Goal: Task Accomplishment & Management: Use online tool/utility

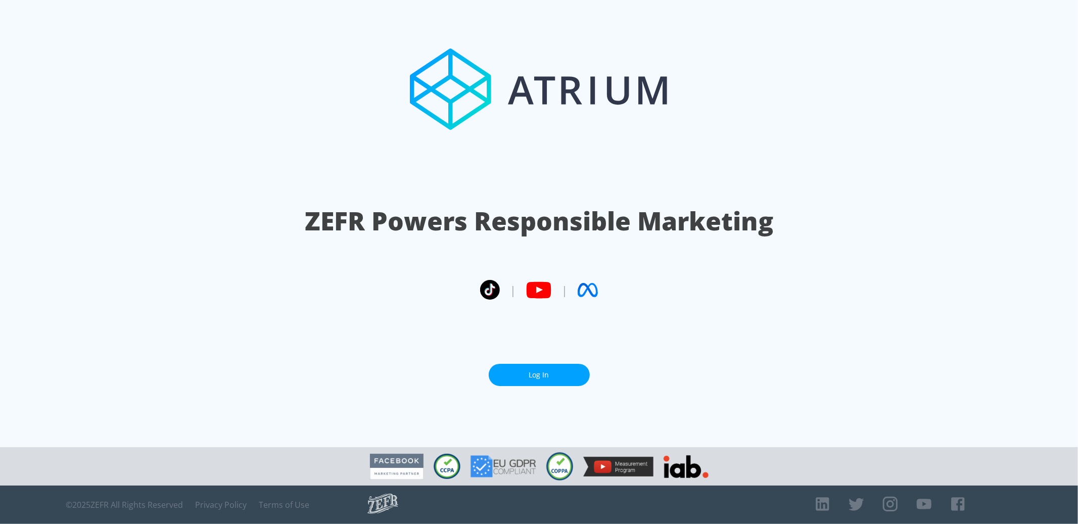
click at [552, 371] on link "Log In" at bounding box center [539, 375] width 101 height 23
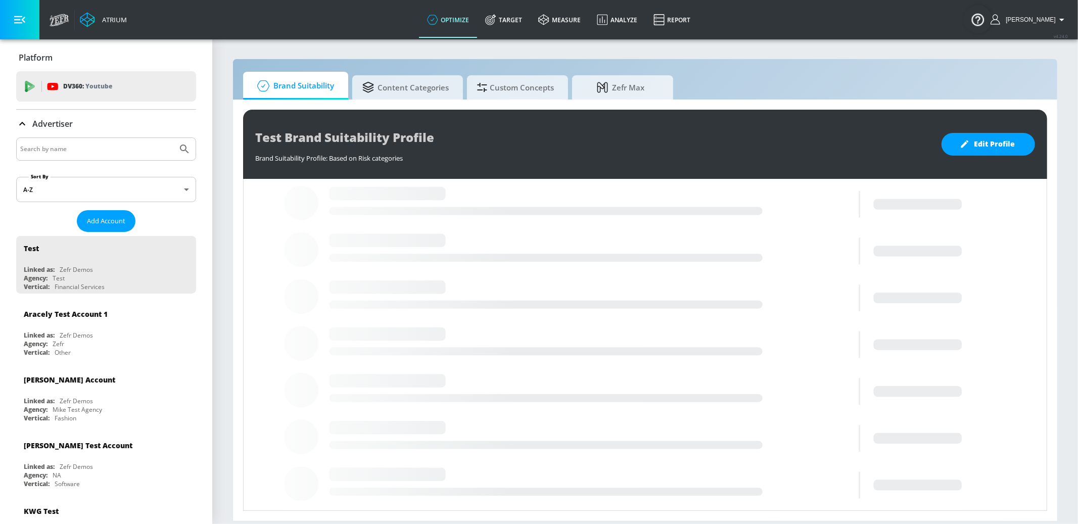
click at [98, 153] on input "Search by name" at bounding box center [96, 149] width 153 height 13
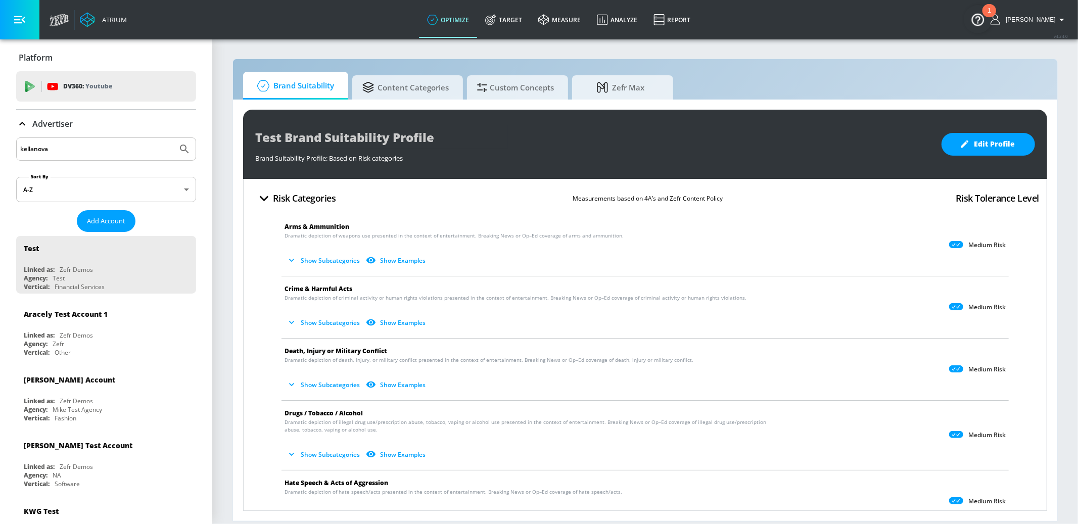
type input "kellanova"
click at [173, 138] on button "Submit Search" at bounding box center [184, 149] width 22 height 22
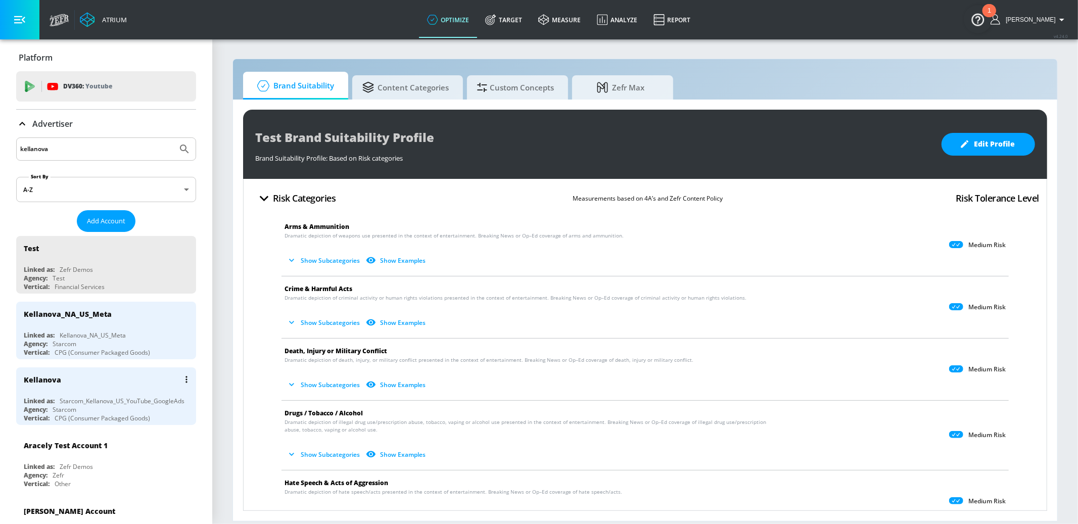
click at [129, 391] on div "Kellanova Linked as: Starcom_Kellanova_US_YouTube_GoogleAds Agency: Starcom Ver…" at bounding box center [106, 396] width 180 height 58
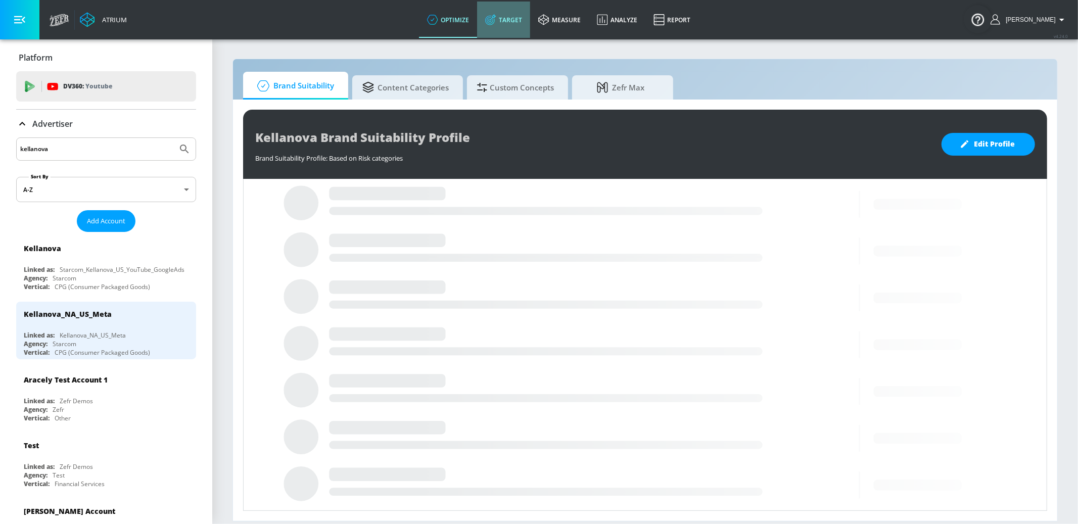
click at [530, 23] on link "Target" at bounding box center [503, 20] width 53 height 36
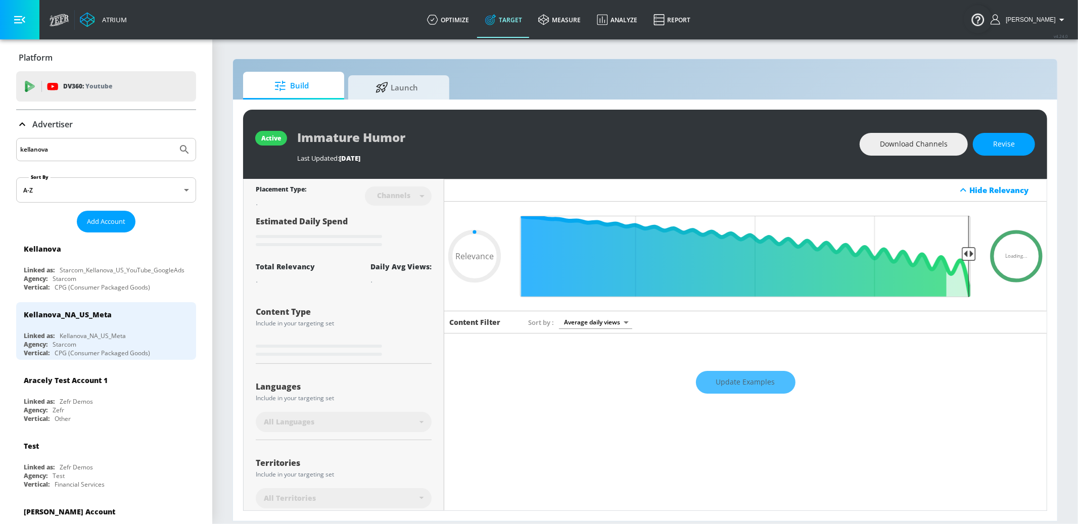
type input "0.05"
click at [420, 78] on span "Launch" at bounding box center [396, 86] width 77 height 24
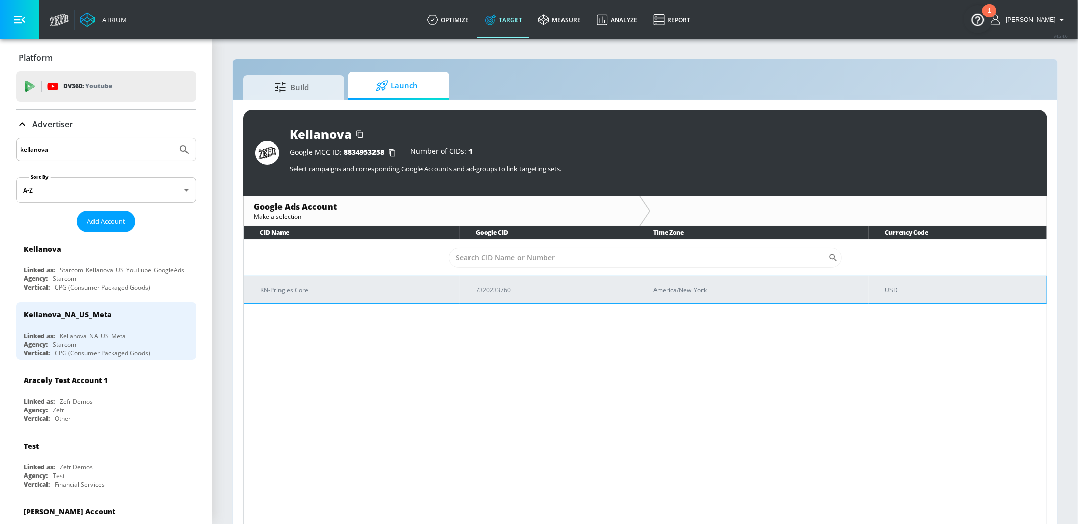
click at [390, 301] on td "KN-Pringles Core" at bounding box center [352, 289] width 216 height 27
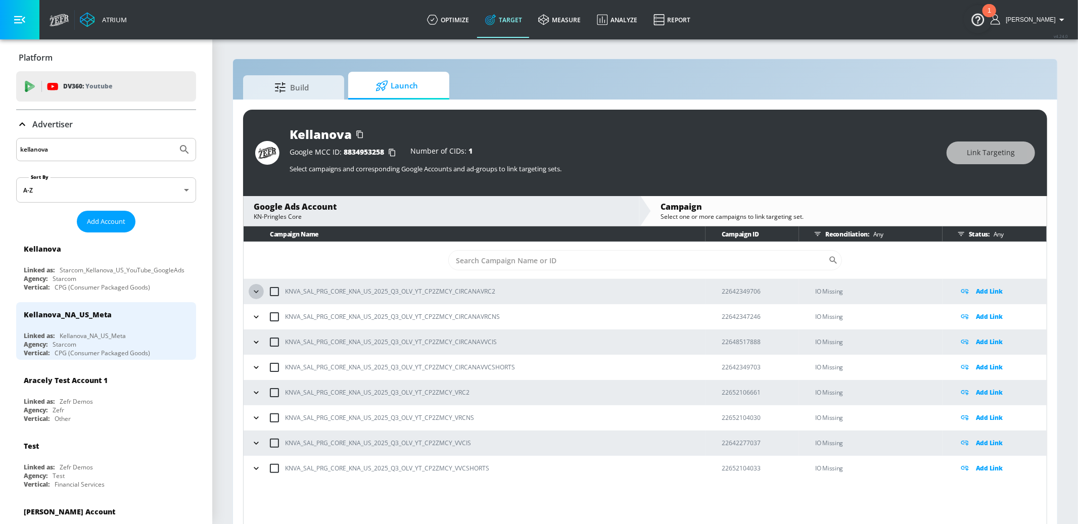
drag, startPoint x: 257, startPoint y: 287, endPoint x: 264, endPoint y: 301, distance: 15.6
click at [257, 287] on icon "button" at bounding box center [256, 292] width 10 height 10
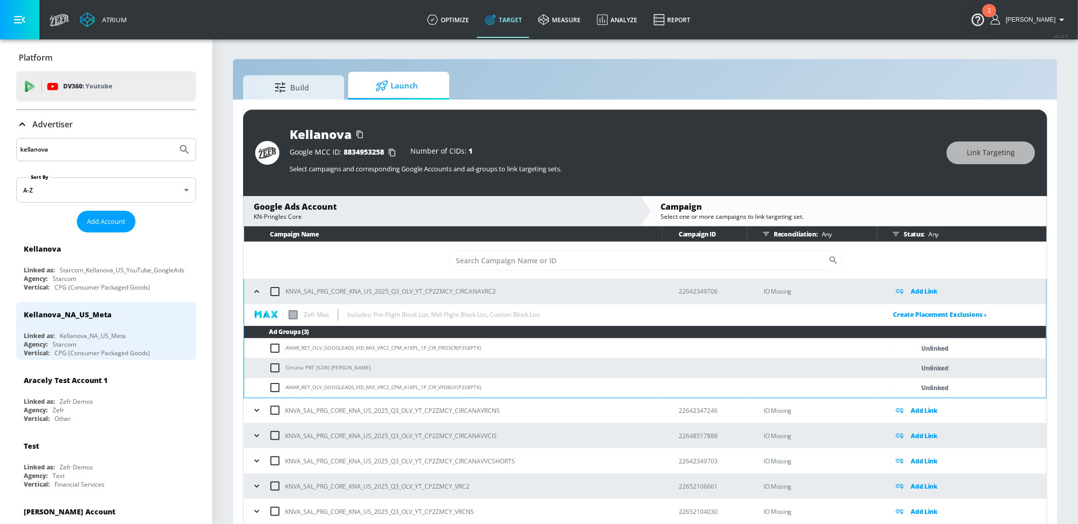
drag, startPoint x: 463, startPoint y: 25, endPoint x: 481, endPoint y: 53, distance: 32.8
click at [463, 25] on link "optimize" at bounding box center [448, 20] width 58 height 36
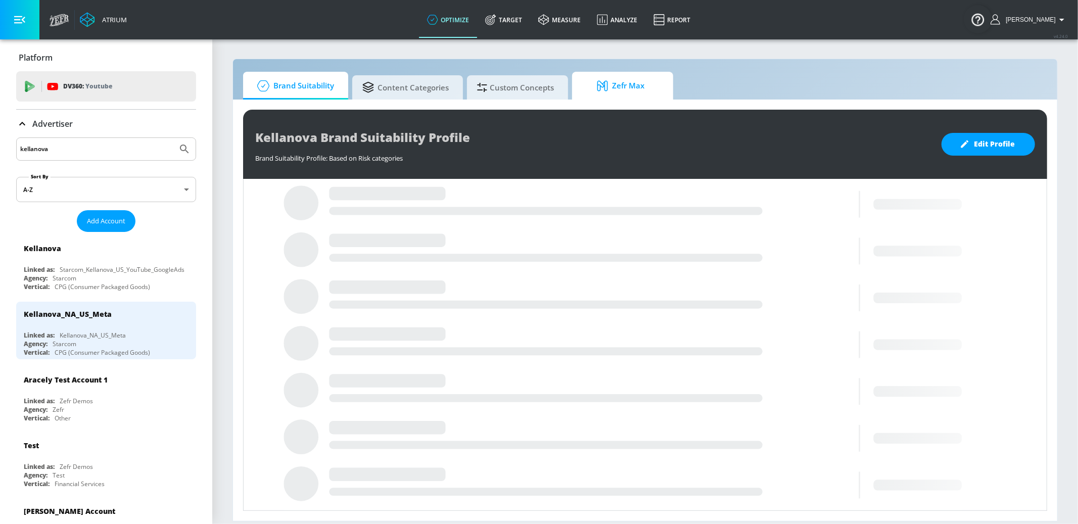
click at [637, 89] on span "Zefr Max" at bounding box center [620, 86] width 77 height 24
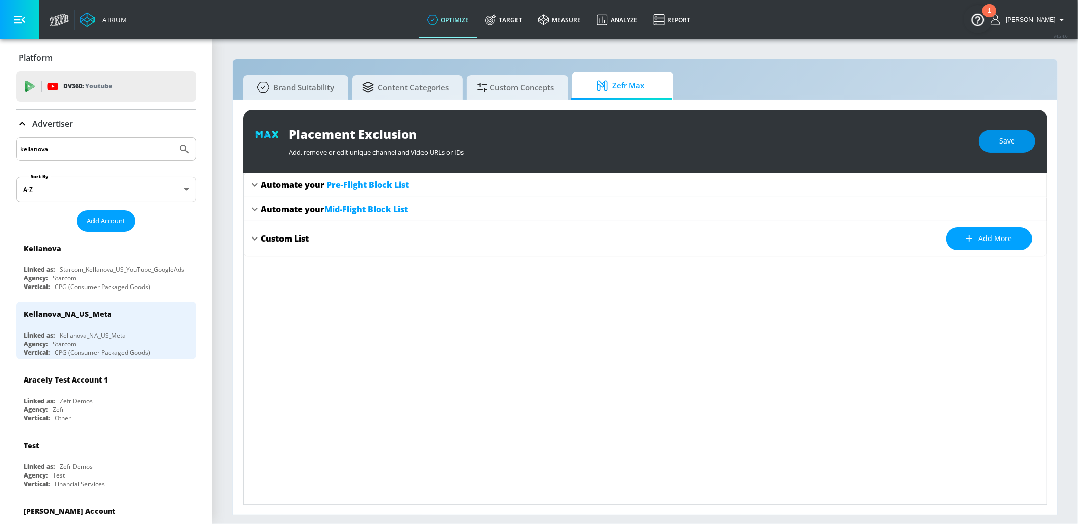
click at [1020, 139] on button "Save" at bounding box center [1007, 141] width 56 height 23
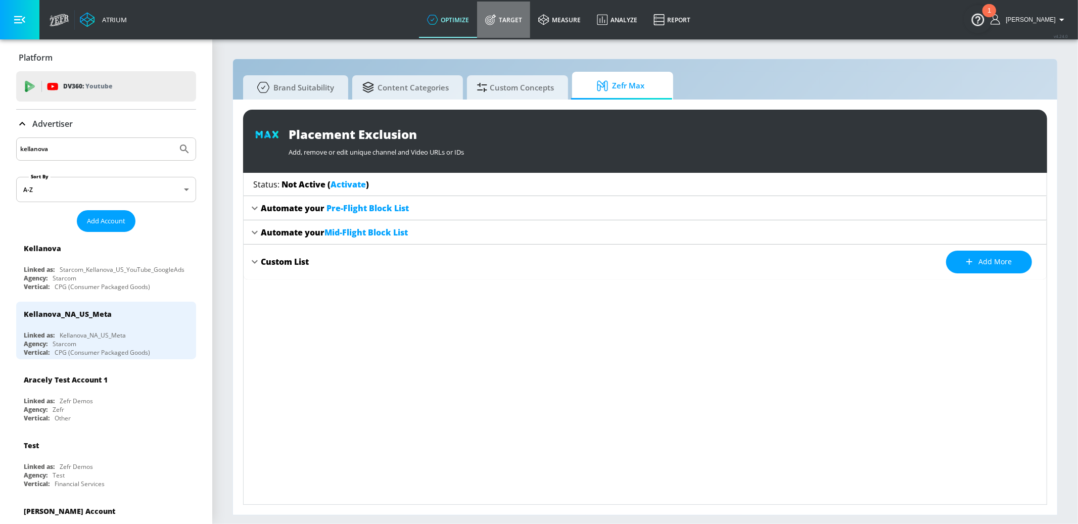
drag, startPoint x: 510, startPoint y: 15, endPoint x: 504, endPoint y: 74, distance: 59.9
click at [496, 15] on icon at bounding box center [490, 19] width 11 height 11
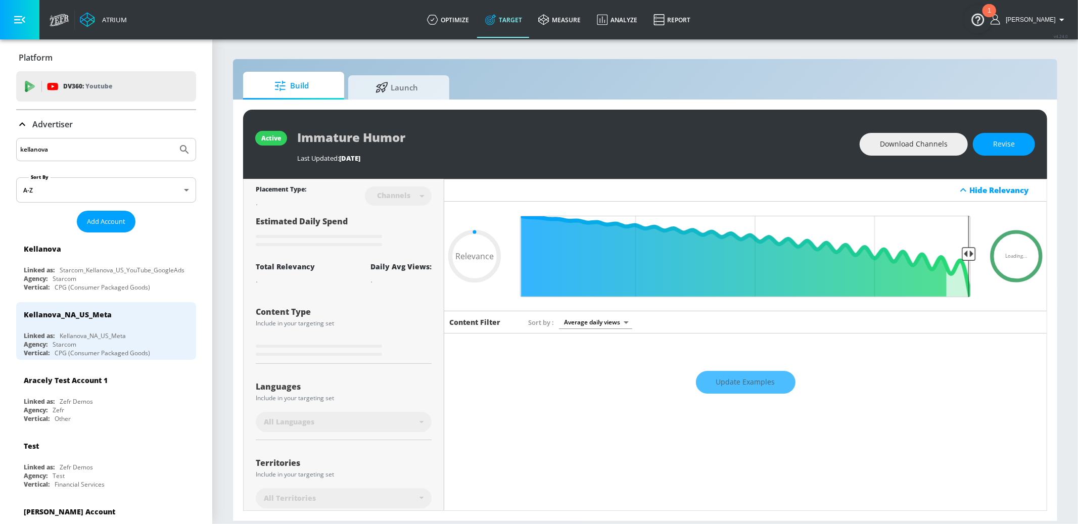
type input "0.05"
click at [422, 98] on link "Launch" at bounding box center [398, 86] width 101 height 28
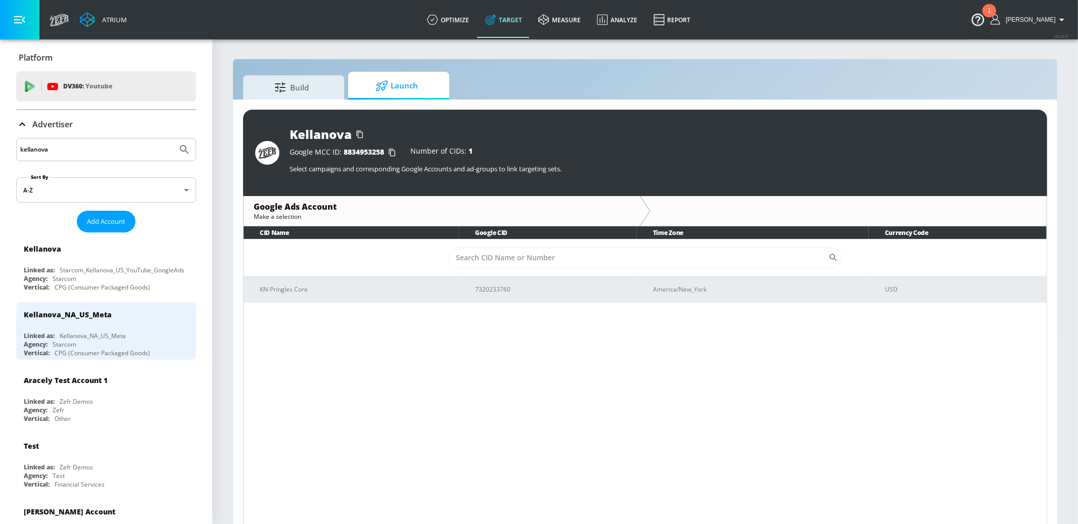
scroll to position [1, 0]
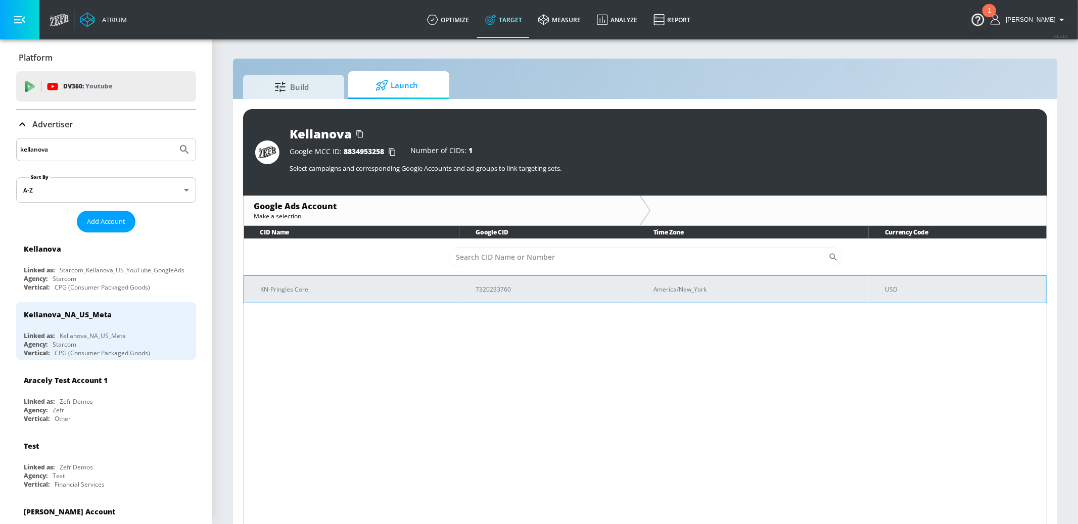
click at [438, 287] on p "KN-Pringles Core" at bounding box center [356, 289] width 192 height 11
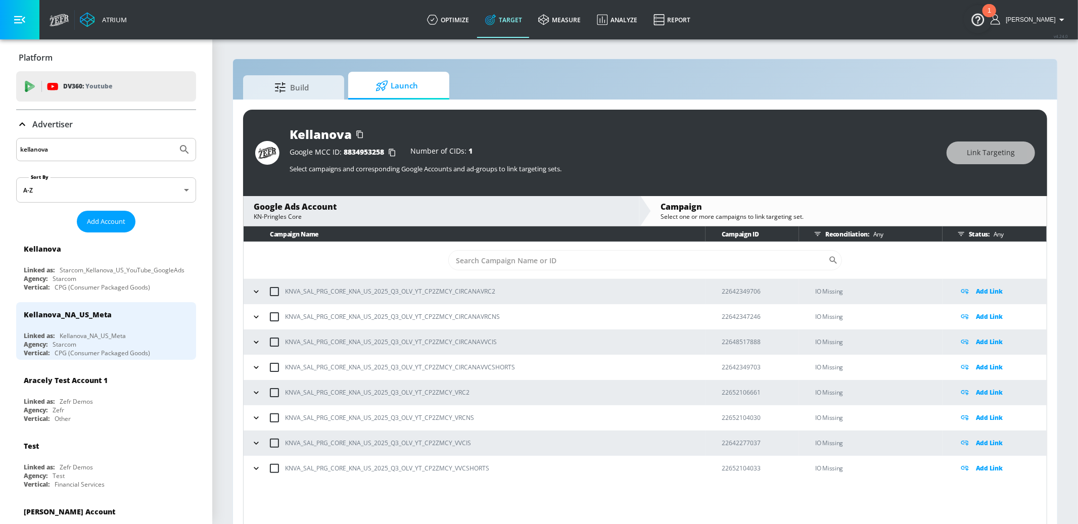
click at [259, 465] on icon "button" at bounding box center [256, 468] width 10 height 10
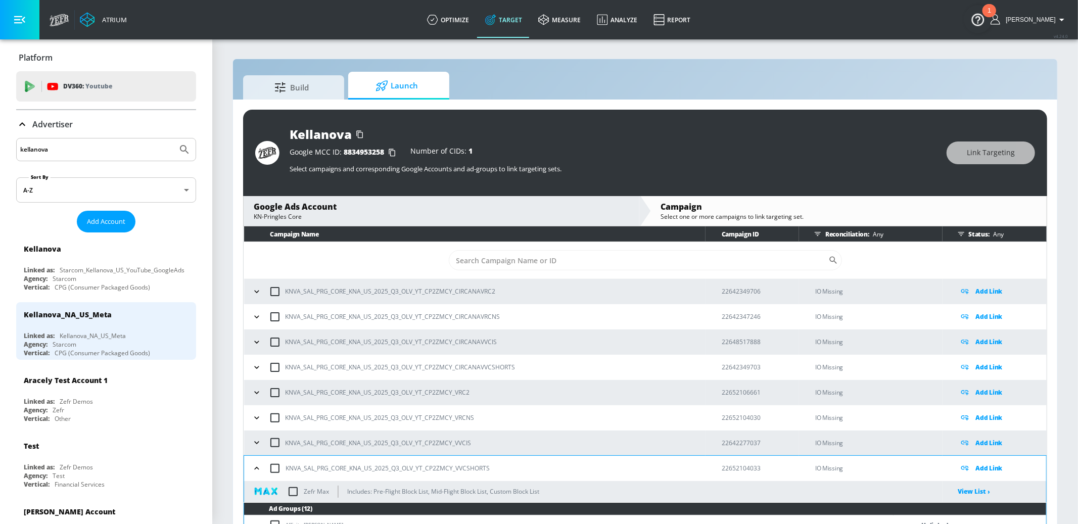
drag, startPoint x: 255, startPoint y: 443, endPoint x: 257, endPoint y: 433, distance: 10.3
click at [255, 442] on icon "button" at bounding box center [256, 443] width 5 height 3
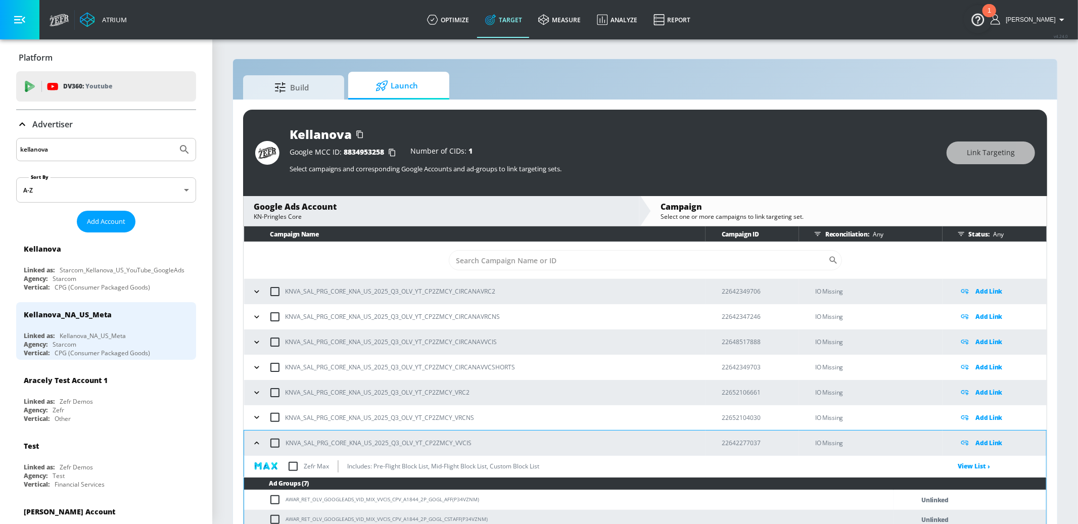
click at [254, 410] on button "button" at bounding box center [256, 417] width 15 height 15
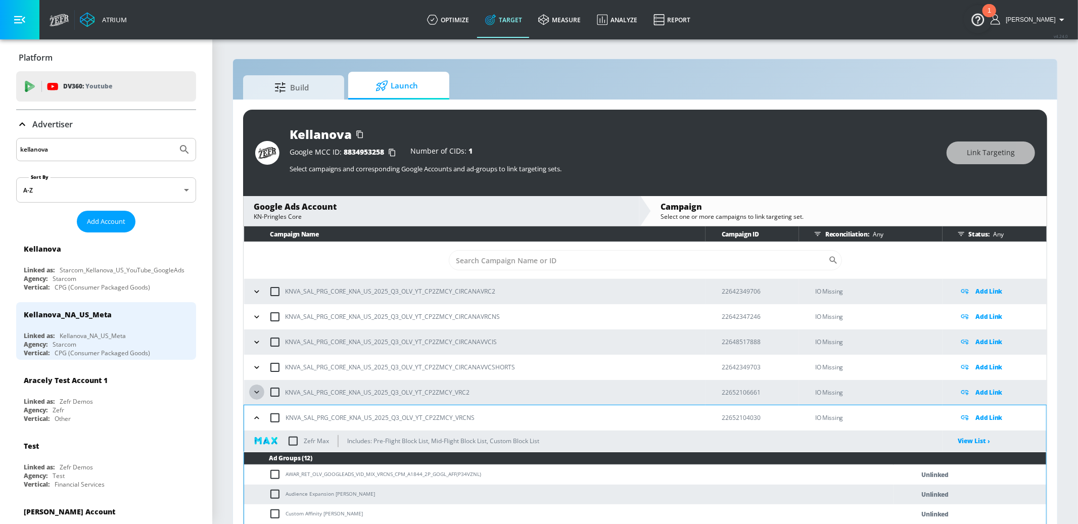
drag, startPoint x: 254, startPoint y: 394, endPoint x: 254, endPoint y: 376, distance: 17.7
click at [255, 391] on icon "button" at bounding box center [257, 392] width 10 height 10
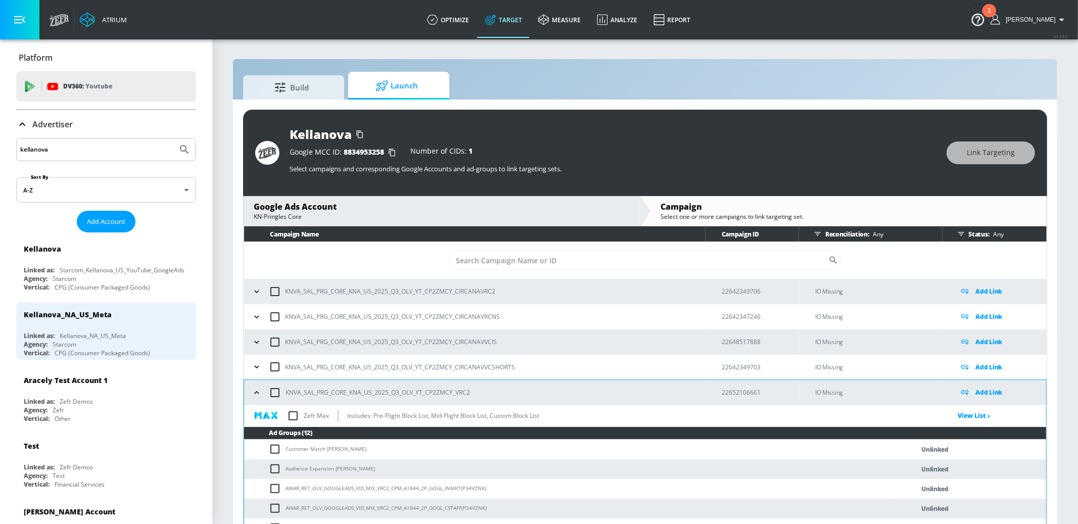
click at [255, 367] on icon "button" at bounding box center [257, 367] width 10 height 10
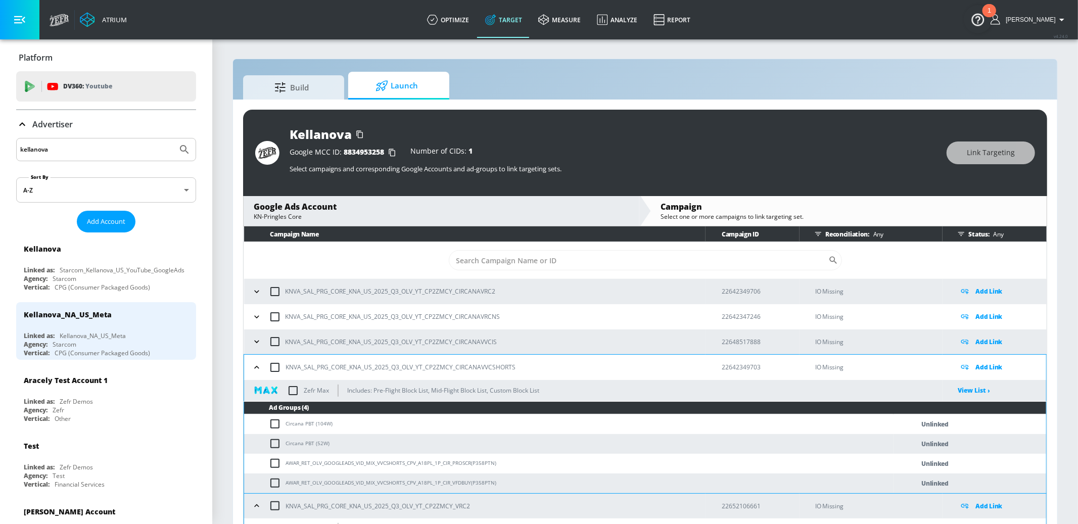
drag, startPoint x: 253, startPoint y: 338, endPoint x: 253, endPoint y: 324, distance: 13.7
click at [253, 335] on button "button" at bounding box center [256, 341] width 15 height 15
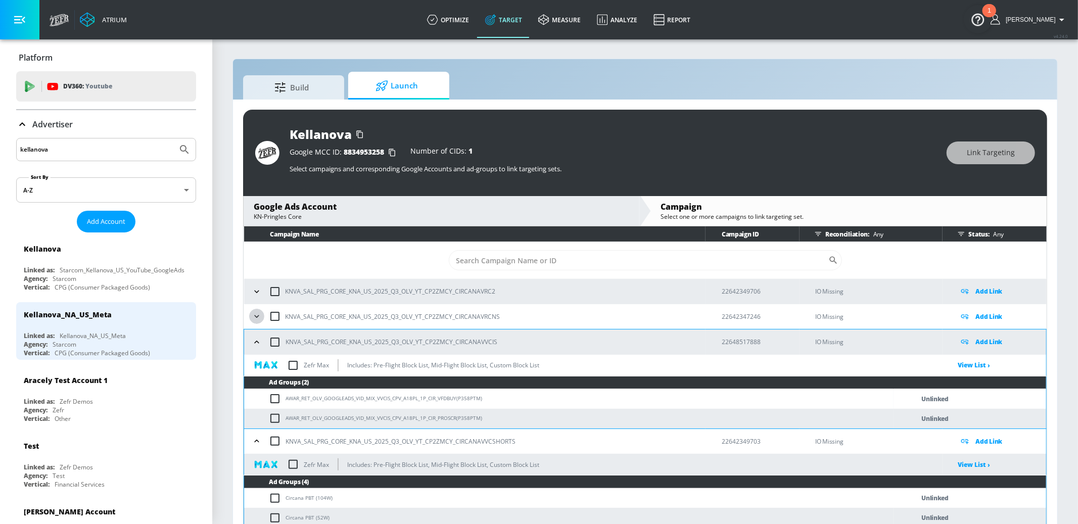
drag, startPoint x: 253, startPoint y: 320, endPoint x: 257, endPoint y: 299, distance: 22.1
click at [253, 319] on icon "button" at bounding box center [257, 316] width 10 height 10
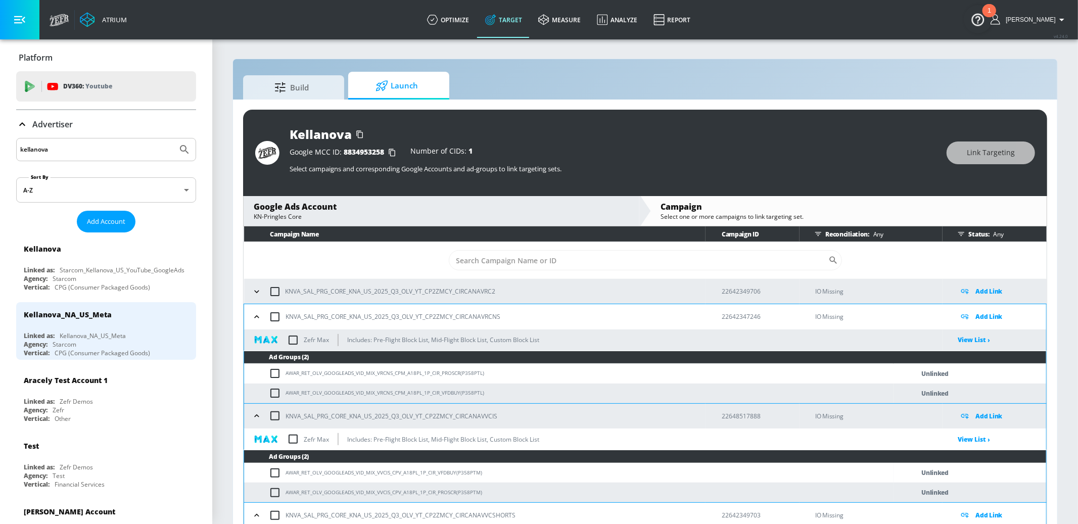
click at [258, 298] on button "button" at bounding box center [256, 291] width 15 height 15
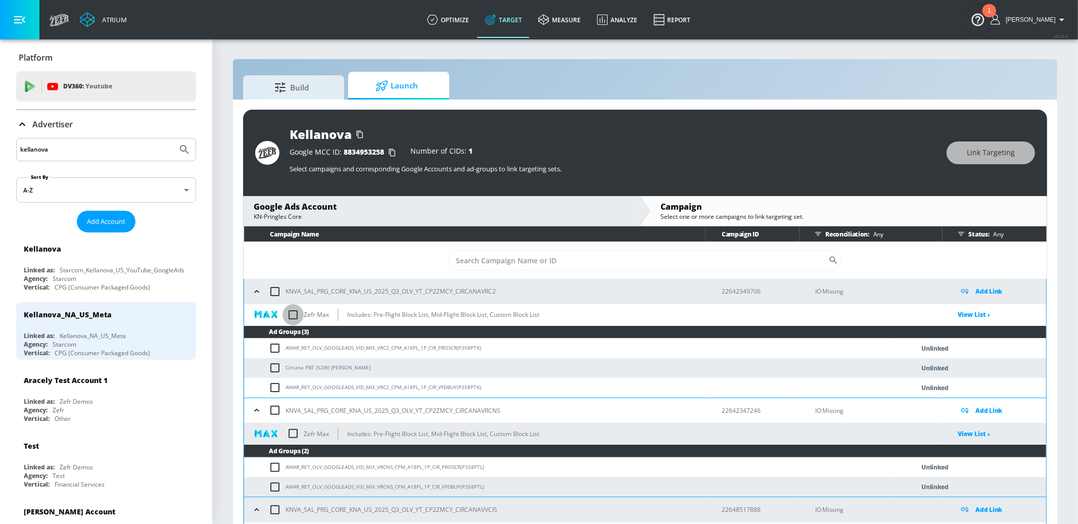
click at [295, 314] on input "checkbox" at bounding box center [293, 314] width 21 height 21
checkbox input "true"
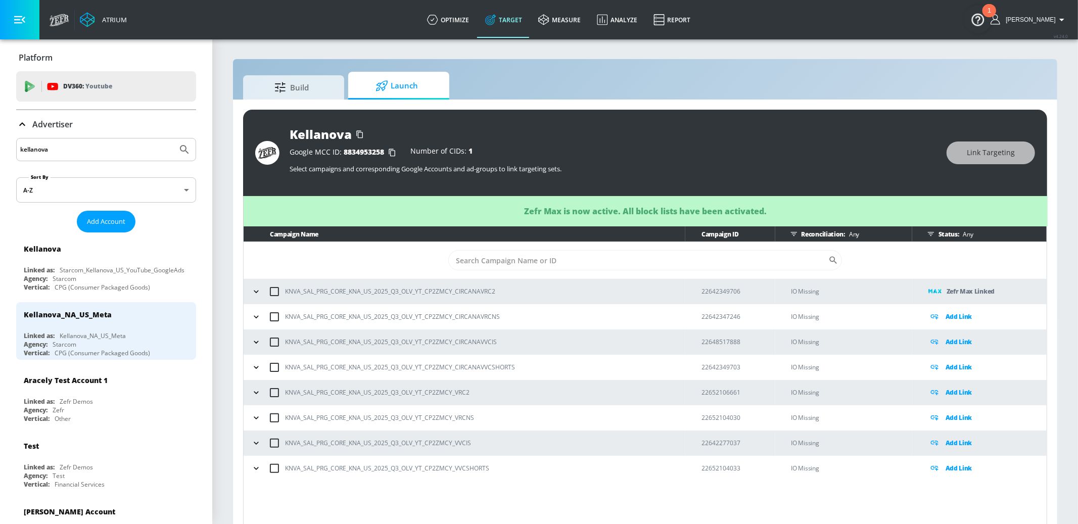
click at [257, 317] on icon "button" at bounding box center [256, 316] width 5 height 3
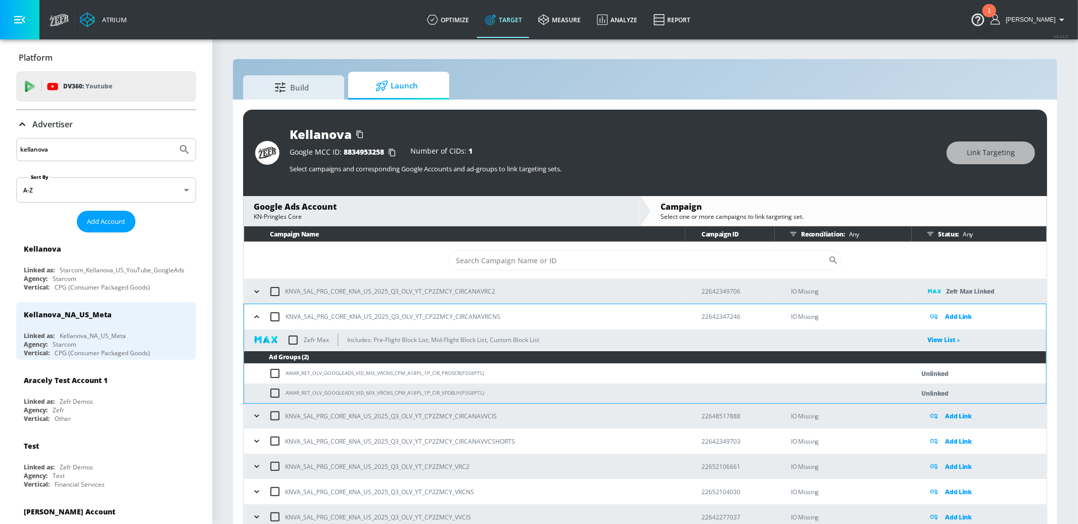
click at [294, 337] on input "checkbox" at bounding box center [293, 339] width 21 height 21
checkbox input "true"
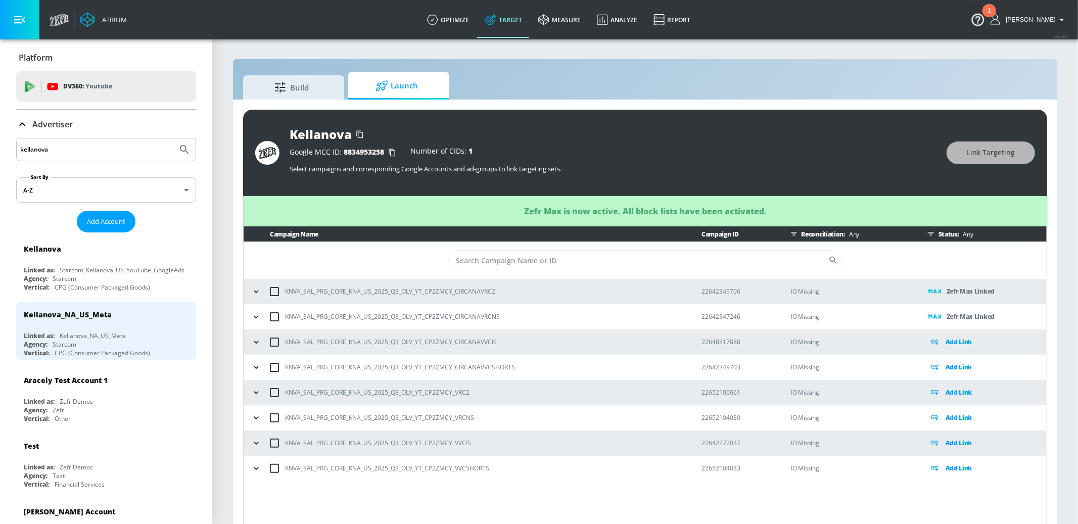
click at [256, 344] on icon "button" at bounding box center [256, 342] width 10 height 10
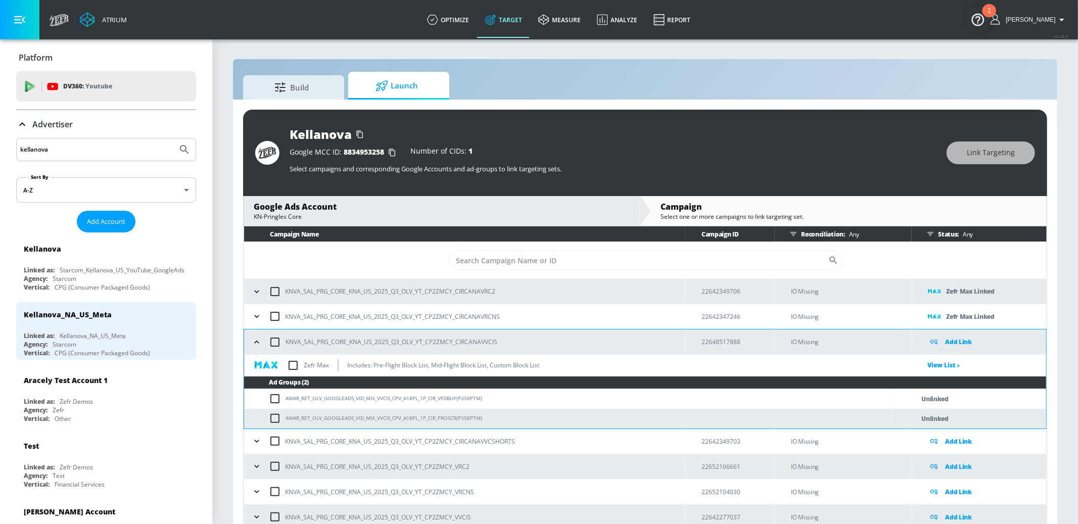
click at [293, 362] on input "checkbox" at bounding box center [293, 365] width 21 height 21
checkbox input "true"
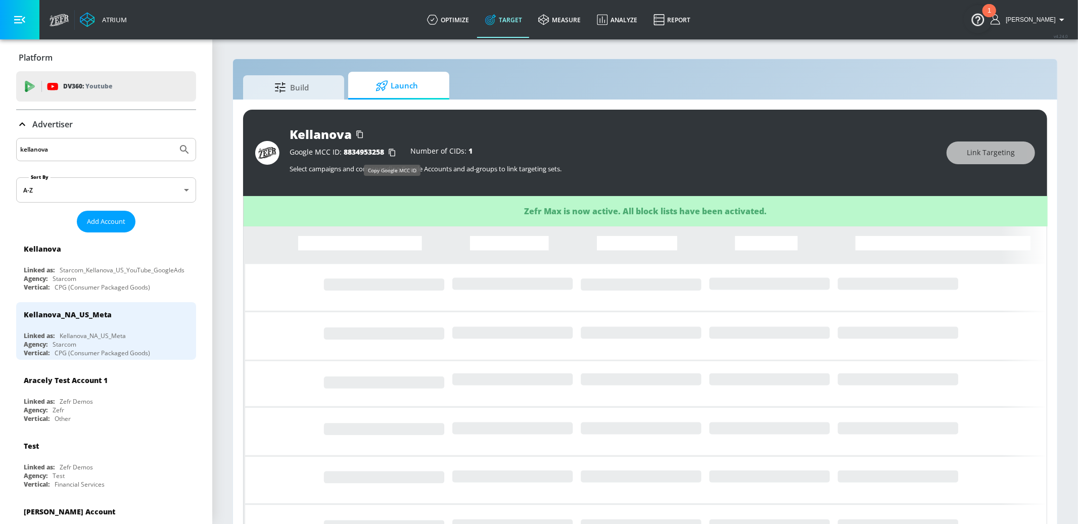
click at [392, 156] on icon "button" at bounding box center [392, 153] width 7 height 8
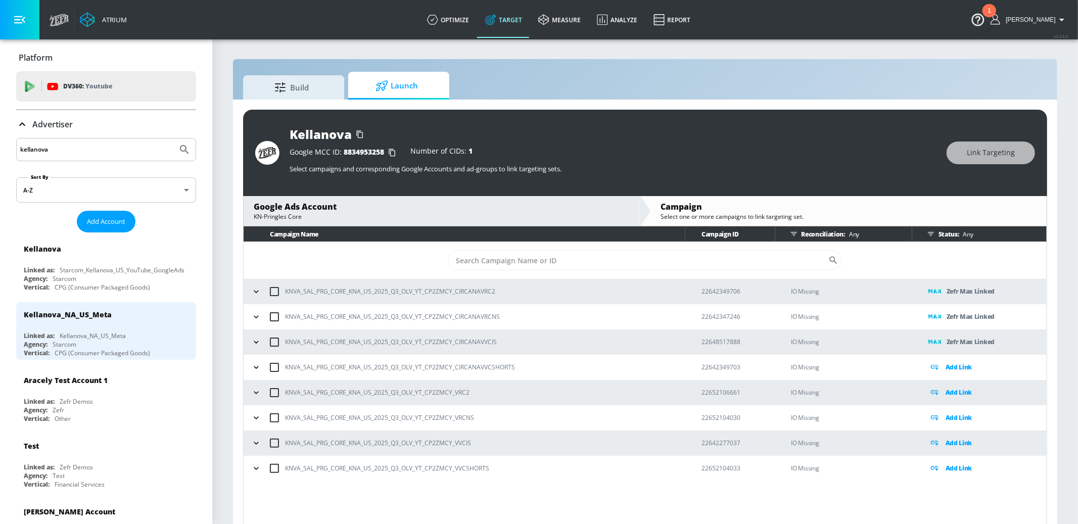
scroll to position [14, 0]
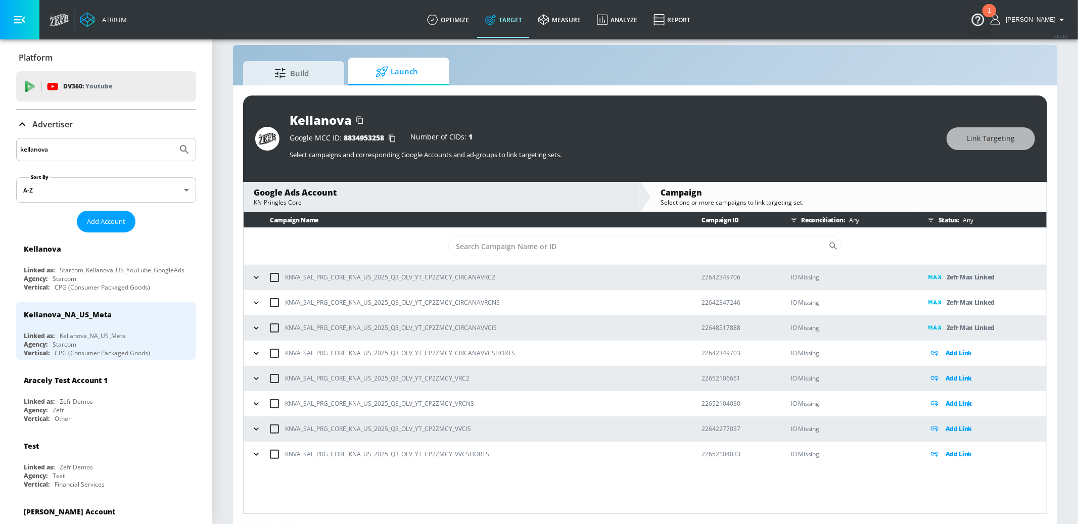
click at [258, 457] on icon "button" at bounding box center [256, 454] width 10 height 10
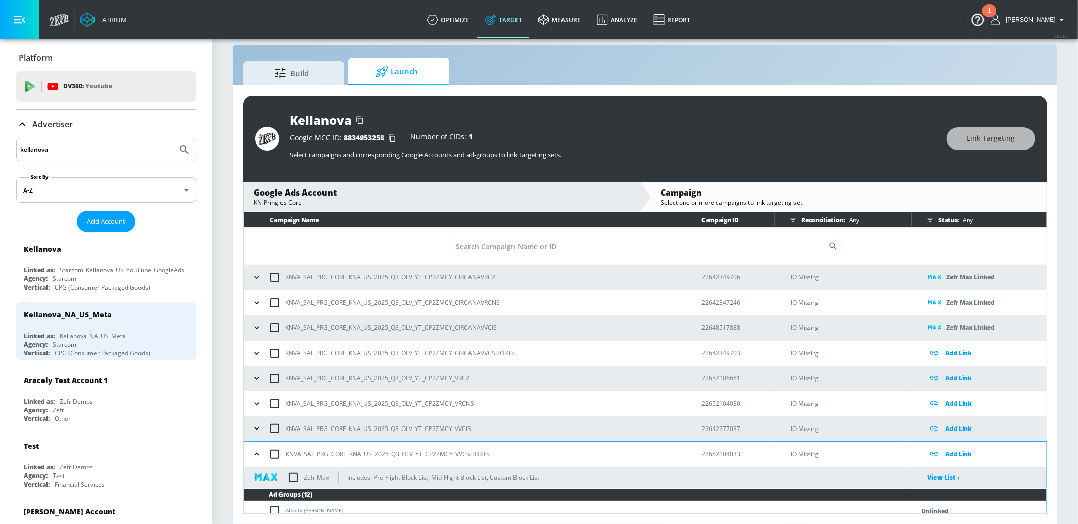
click at [292, 477] on input "checkbox" at bounding box center [293, 477] width 21 height 21
checkbox input "true"
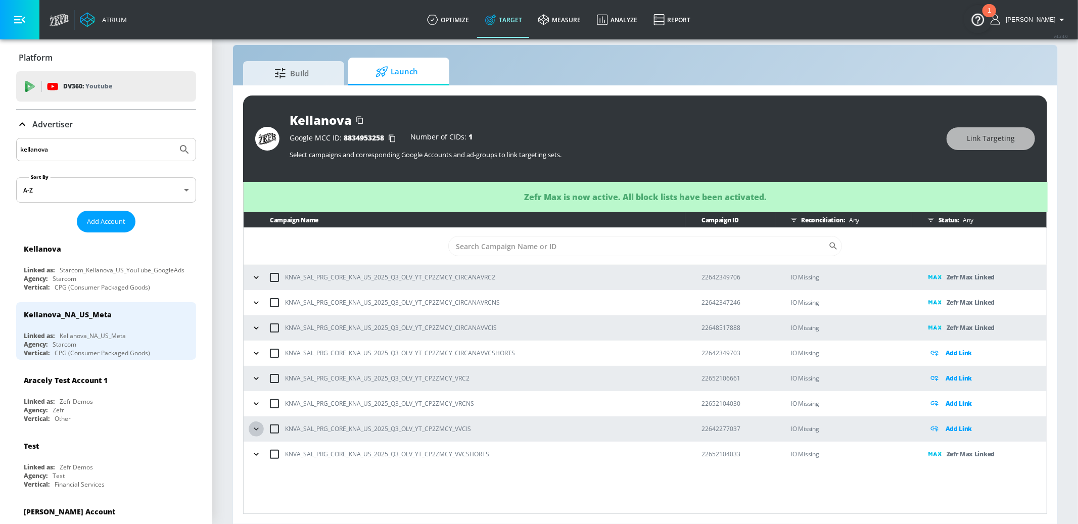
click at [258, 431] on icon "button" at bounding box center [256, 429] width 10 height 10
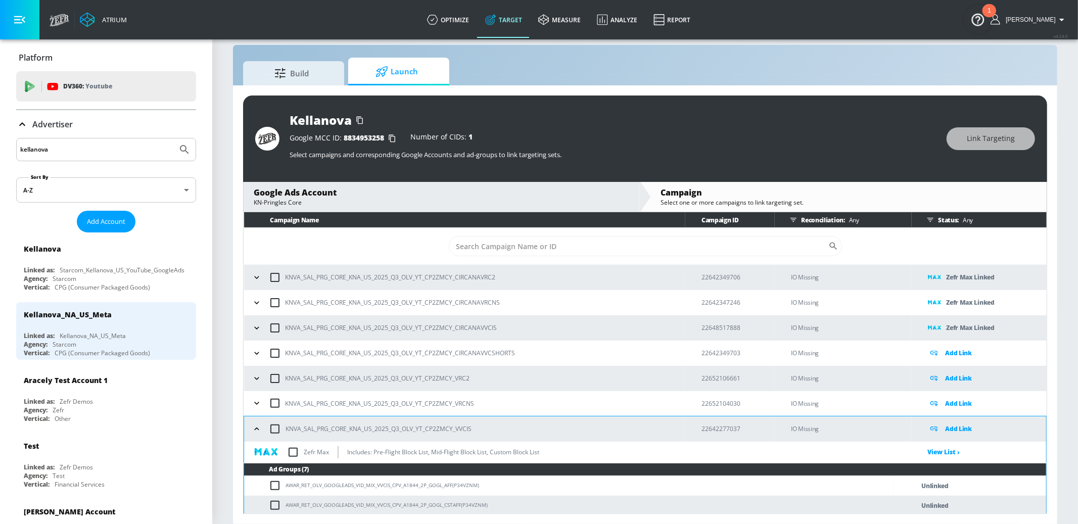
click at [297, 451] on input "checkbox" at bounding box center [293, 452] width 21 height 21
checkbox input "true"
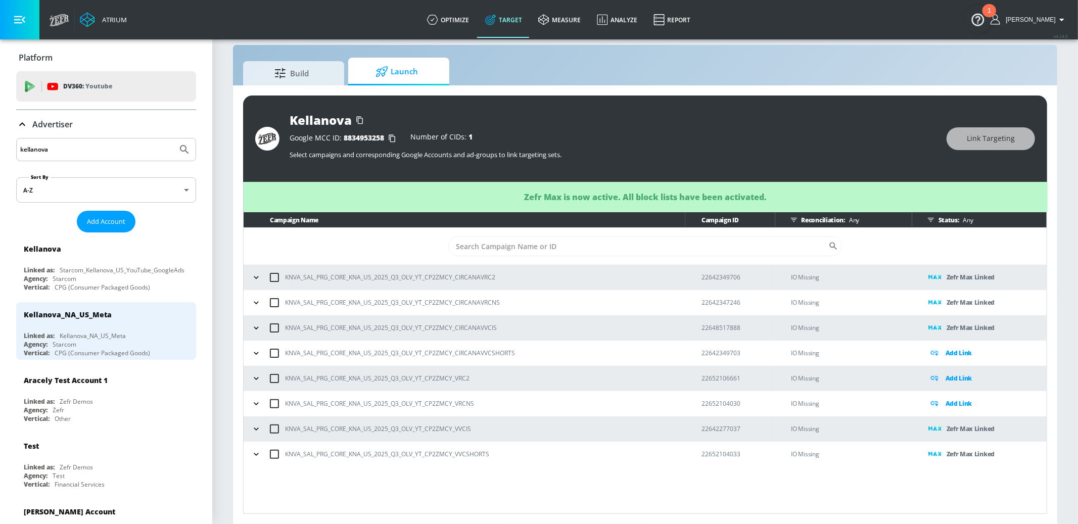
click at [259, 401] on icon "button" at bounding box center [256, 404] width 10 height 10
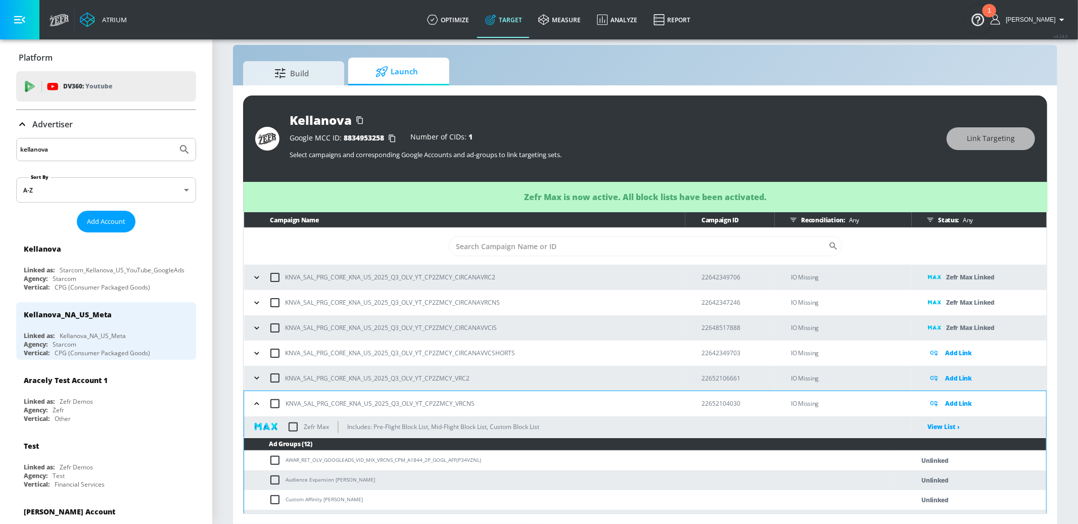
click at [293, 426] on input "checkbox" at bounding box center [293, 426] width 21 height 21
checkbox input "true"
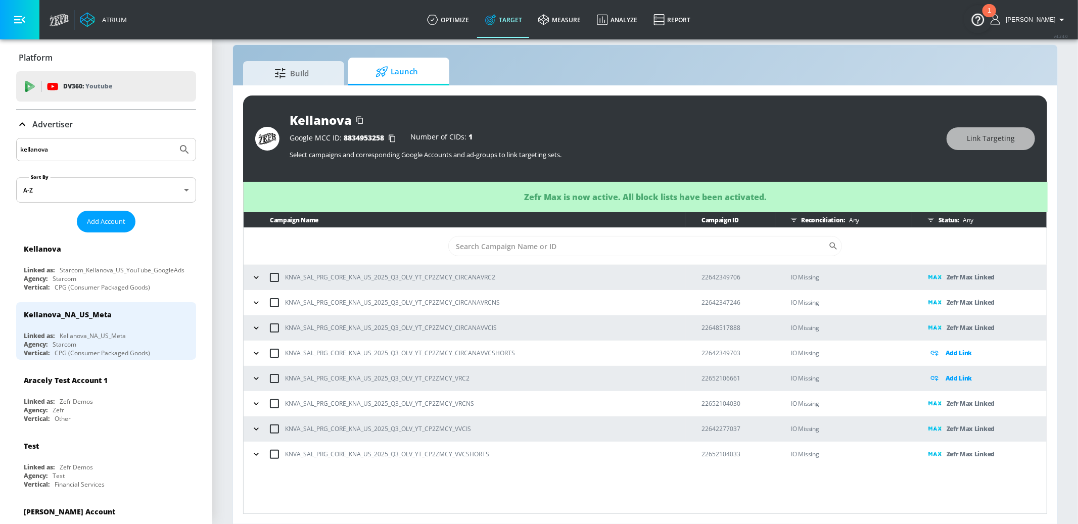
click at [255, 378] on icon "button" at bounding box center [256, 378] width 5 height 3
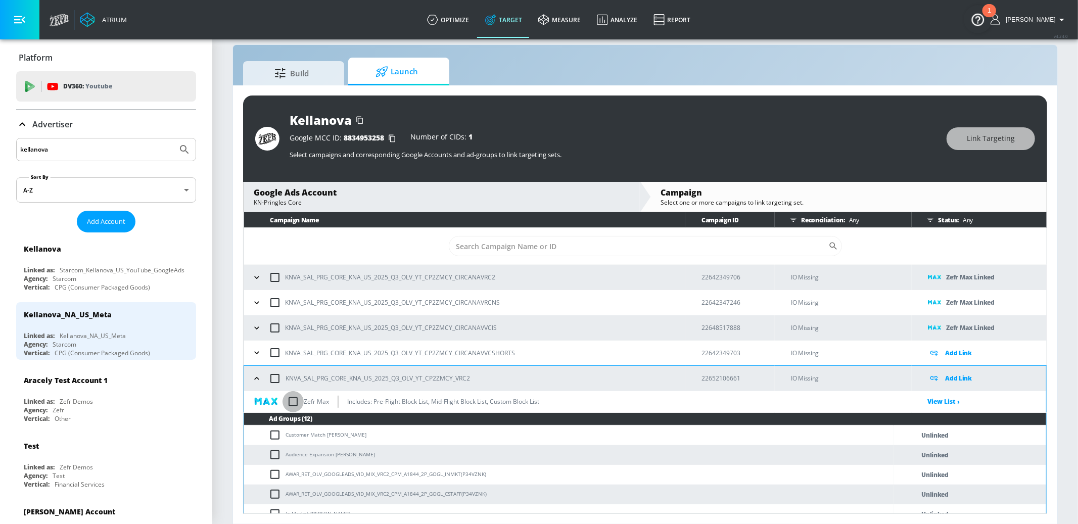
click at [292, 401] on input "checkbox" at bounding box center [293, 401] width 21 height 21
checkbox input "true"
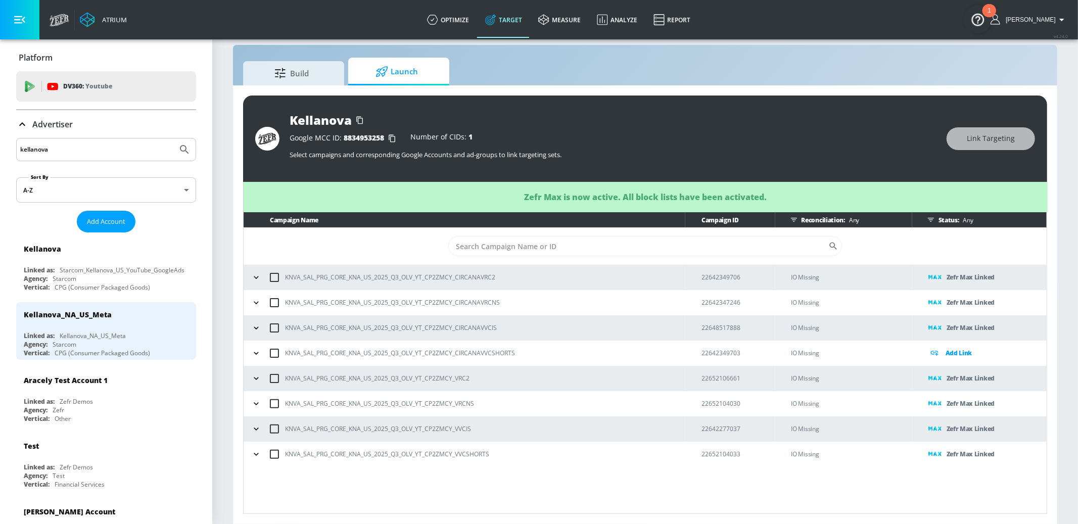
click at [258, 355] on icon "button" at bounding box center [256, 353] width 10 height 10
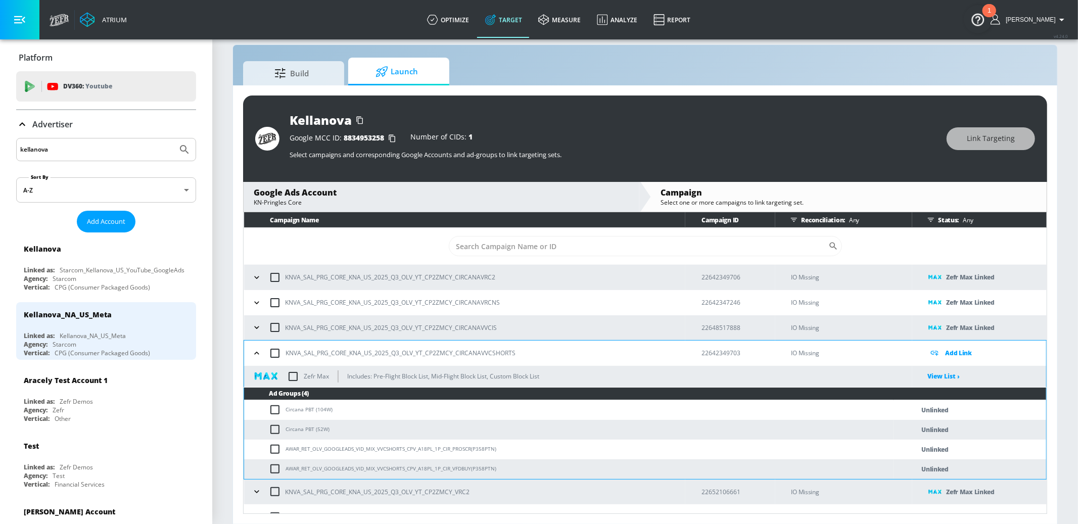
click at [300, 377] on input "checkbox" at bounding box center [293, 376] width 21 height 21
checkbox input "true"
